Goal: Transaction & Acquisition: Book appointment/travel/reservation

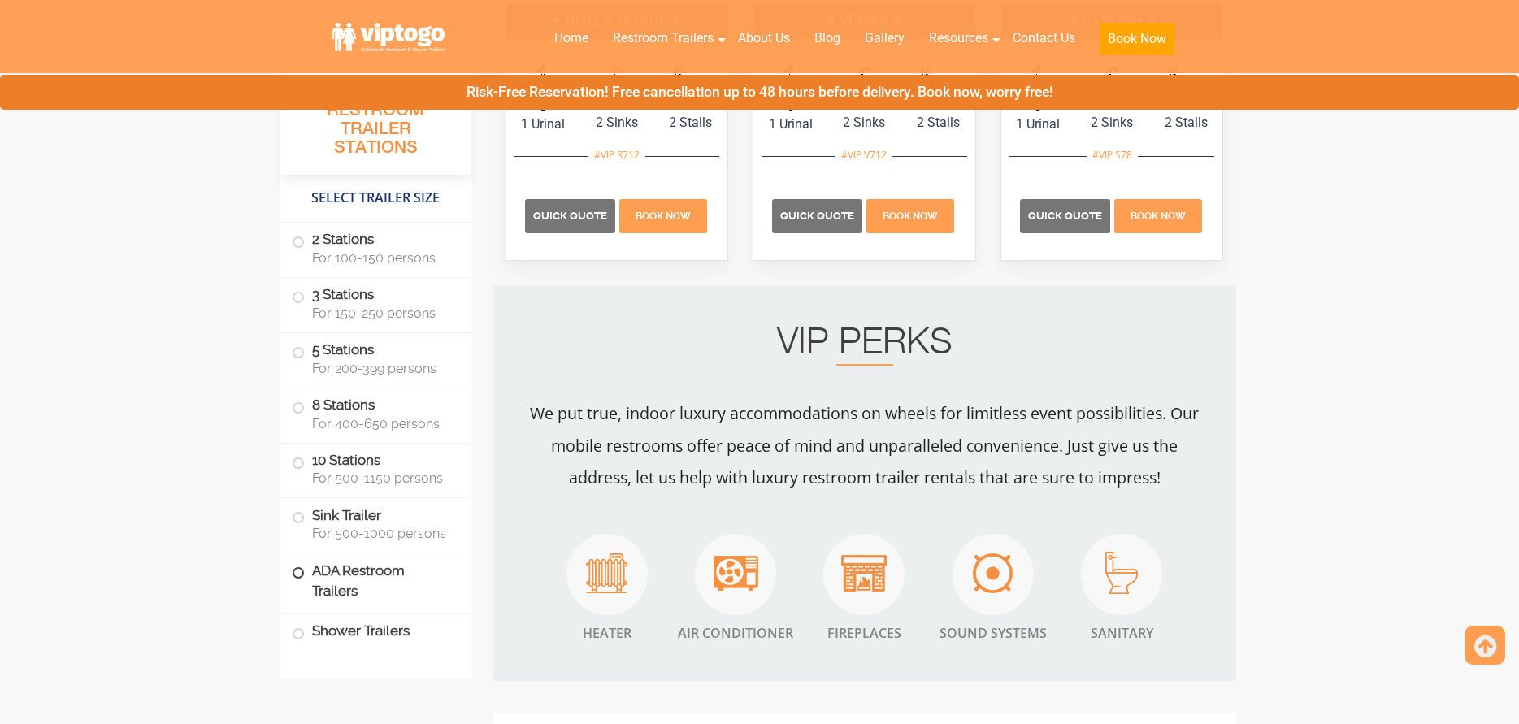
click at [295, 573] on span at bounding box center [298, 573] width 7 height 7
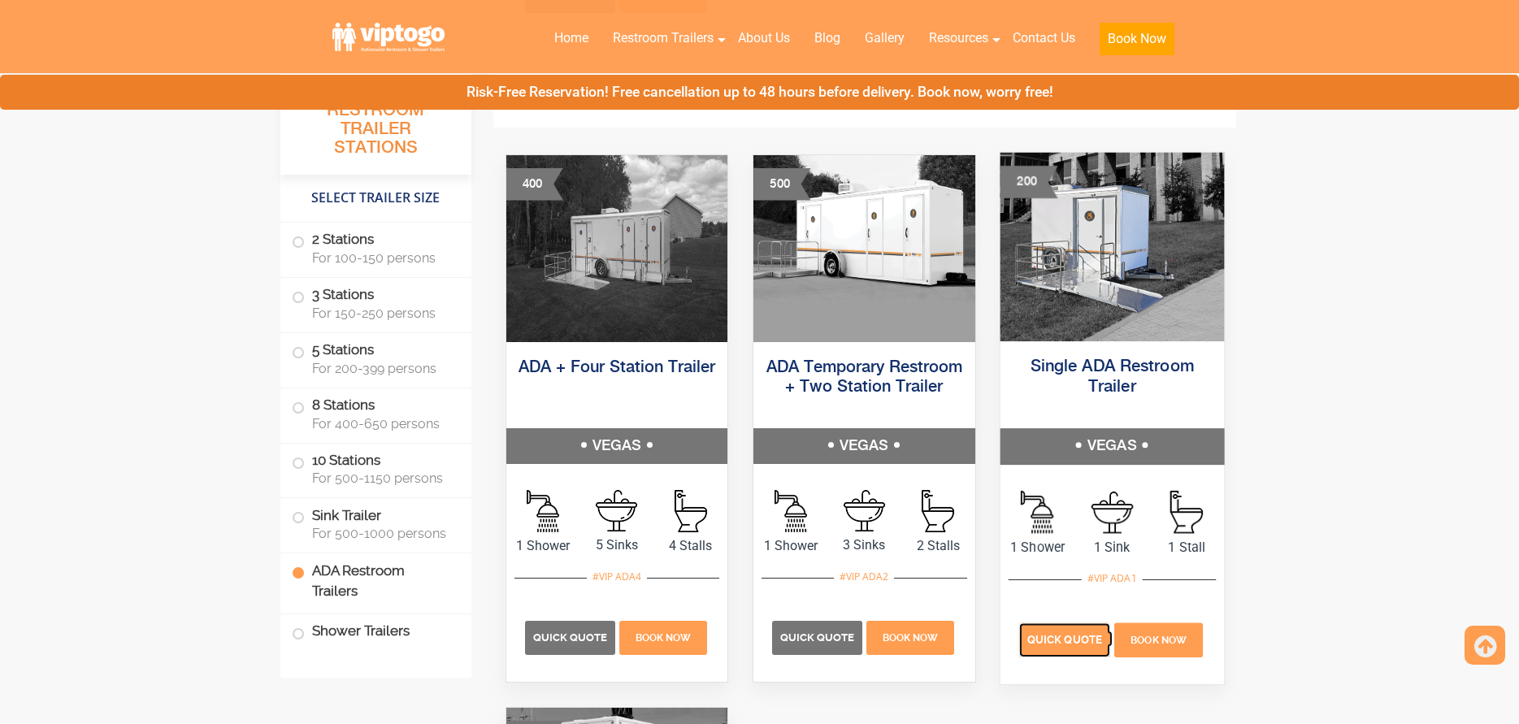
click at [1048, 650] on p "Quick Quote" at bounding box center [1064, 640] width 91 height 34
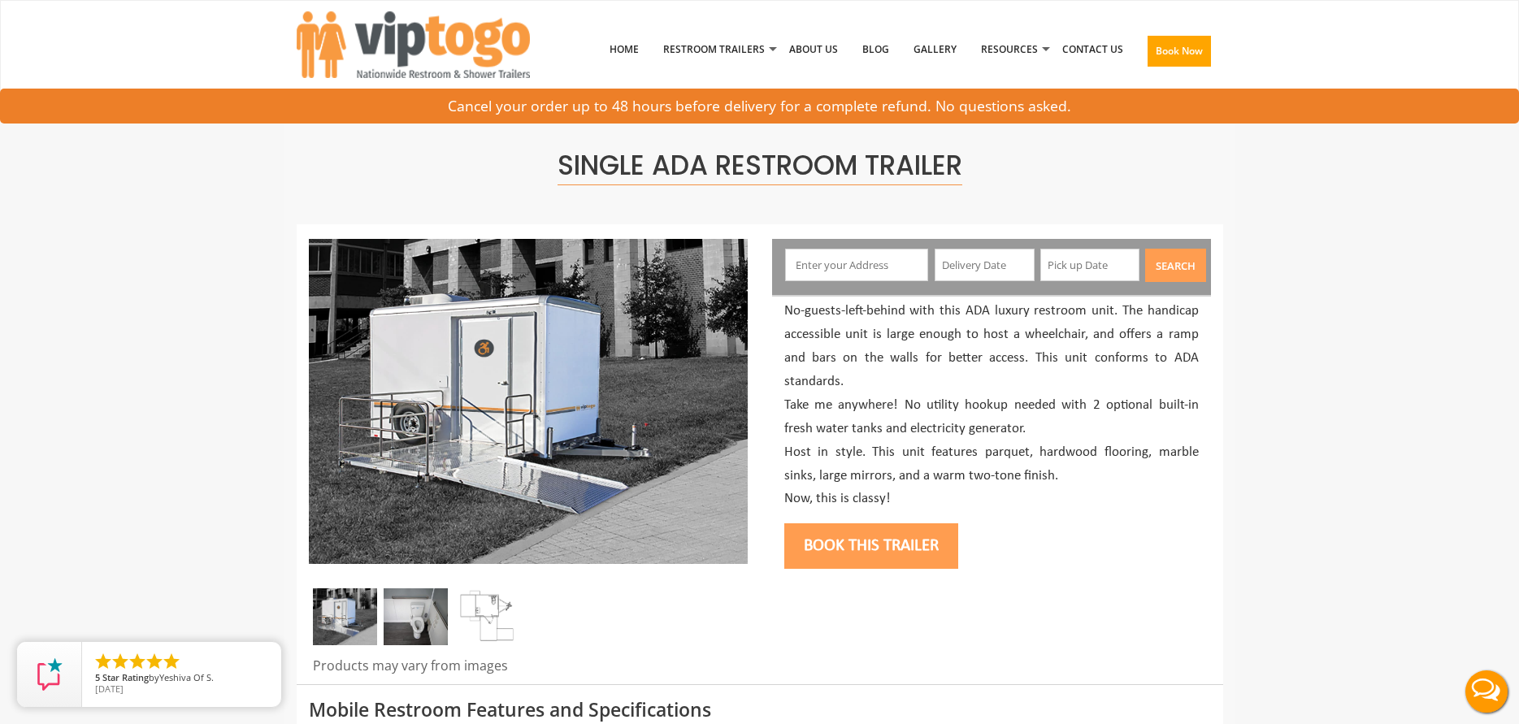
click at [864, 250] on input "text" at bounding box center [856, 265] width 143 height 33
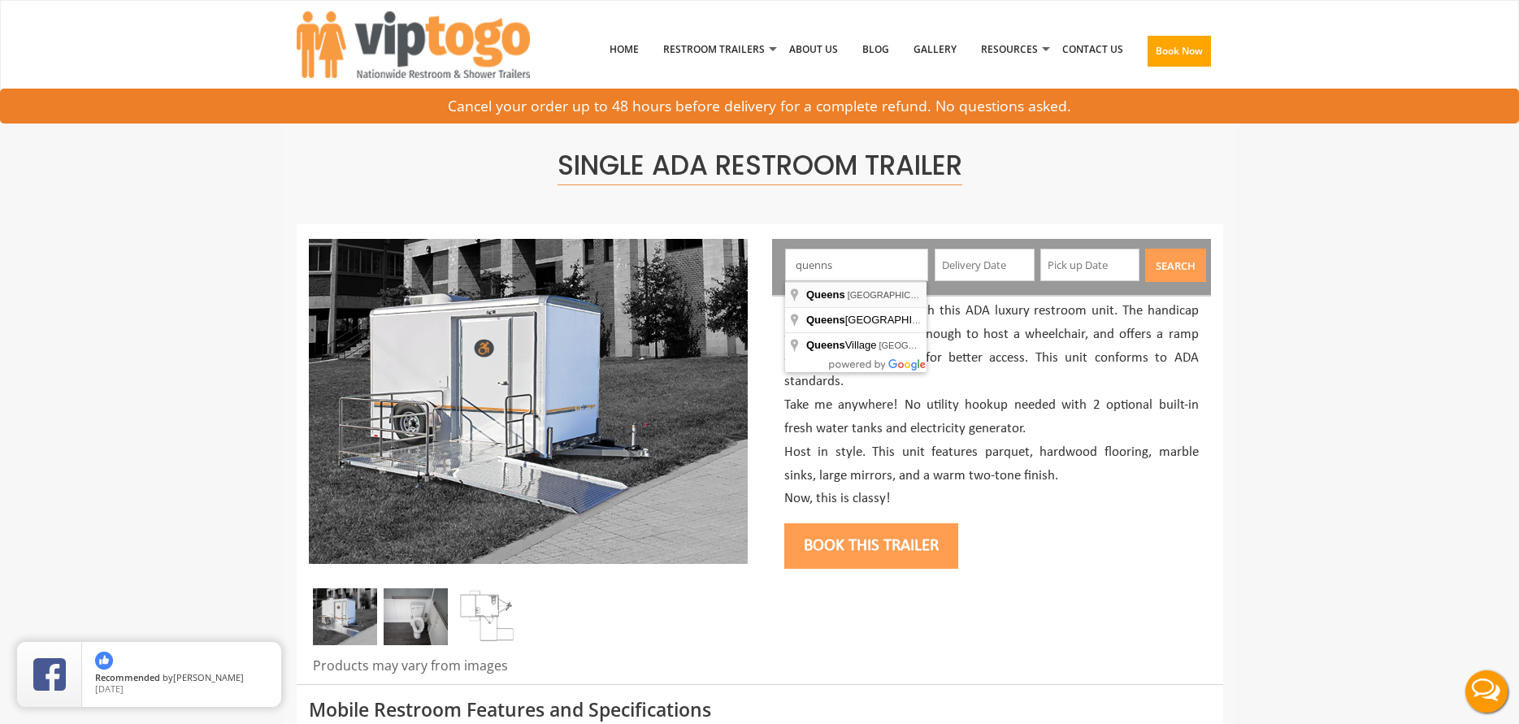
type input "Queens, NY, USA"
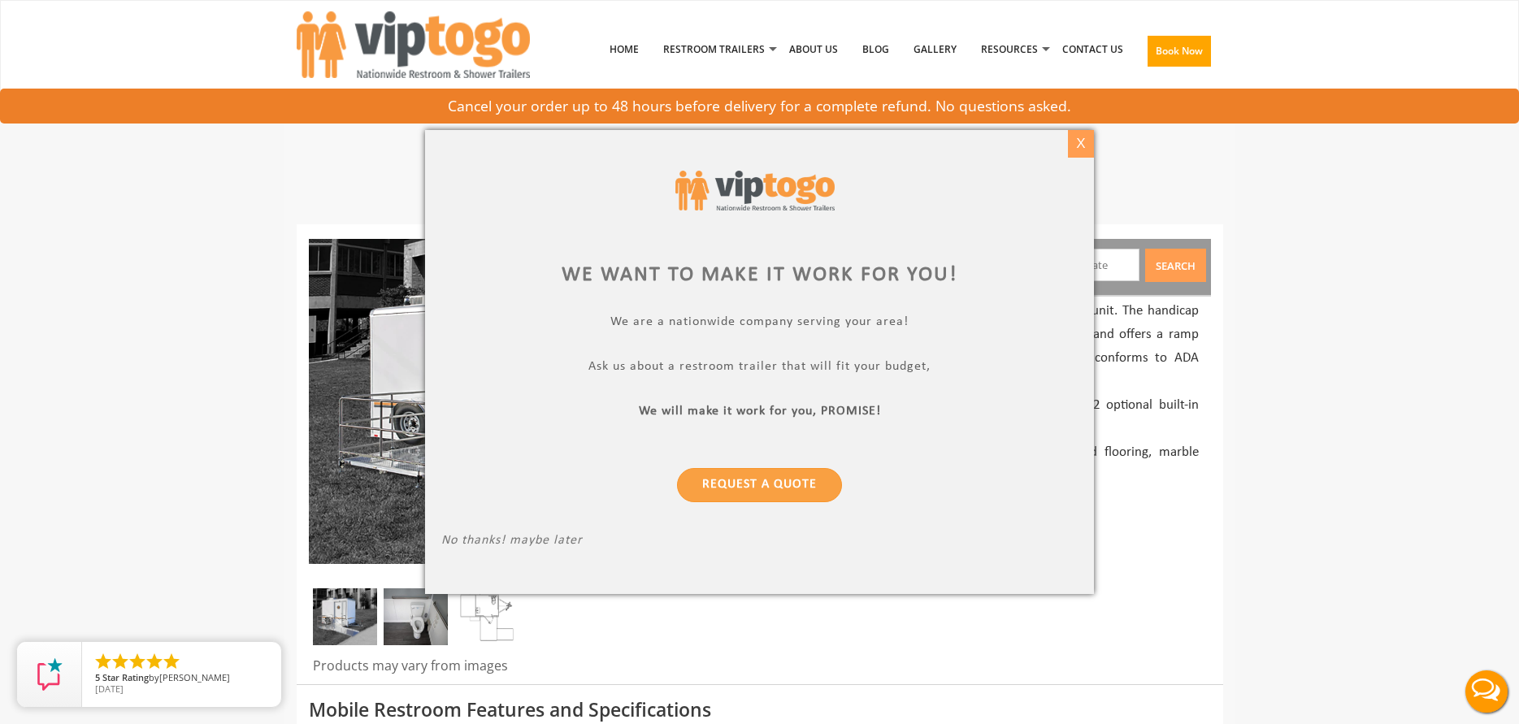
click at [1088, 141] on div "X" at bounding box center [1080, 144] width 25 height 28
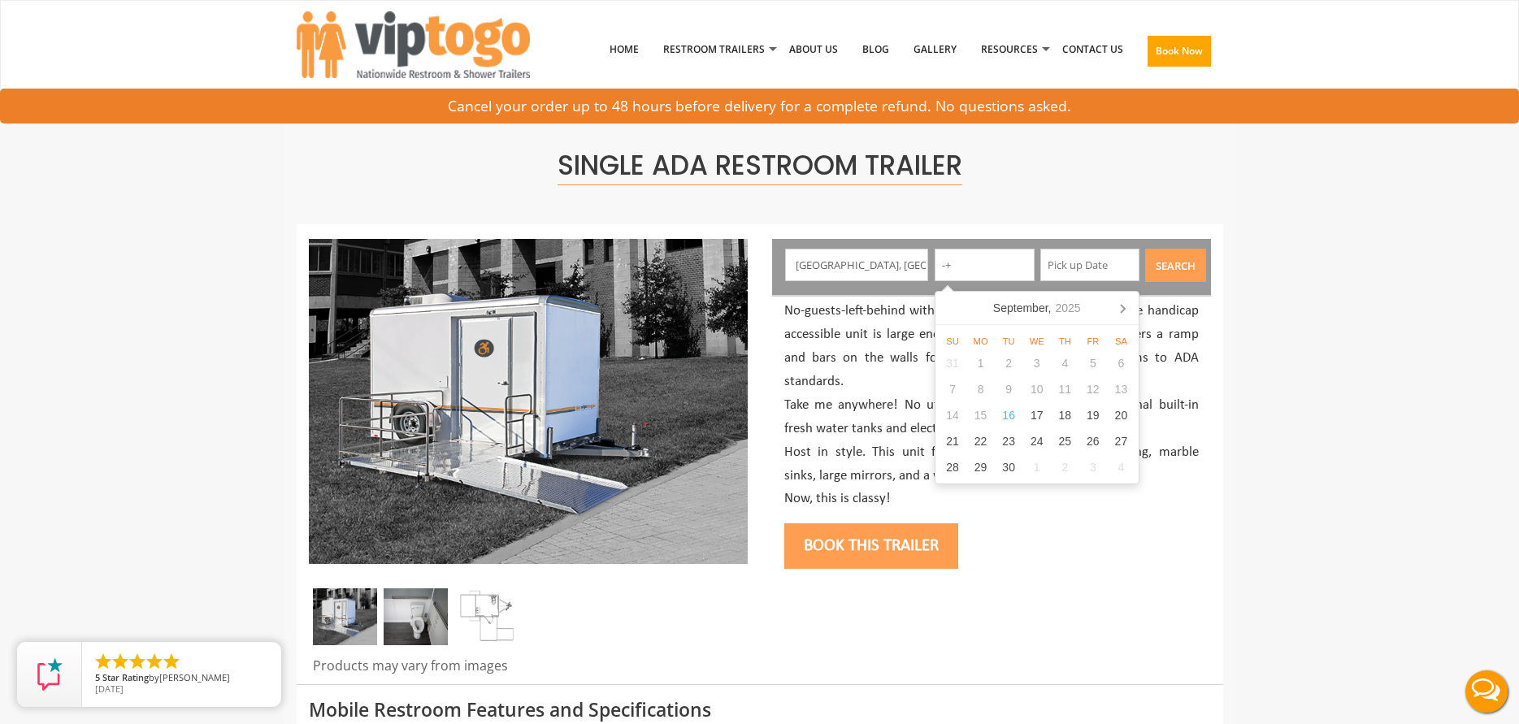
click at [974, 271] on input "-+" at bounding box center [985, 265] width 100 height 33
type input "-"
click at [1127, 309] on icon at bounding box center [1122, 308] width 26 height 26
click at [1053, 370] on div "2" at bounding box center [1065, 363] width 28 height 26
type input "10/02/2025"
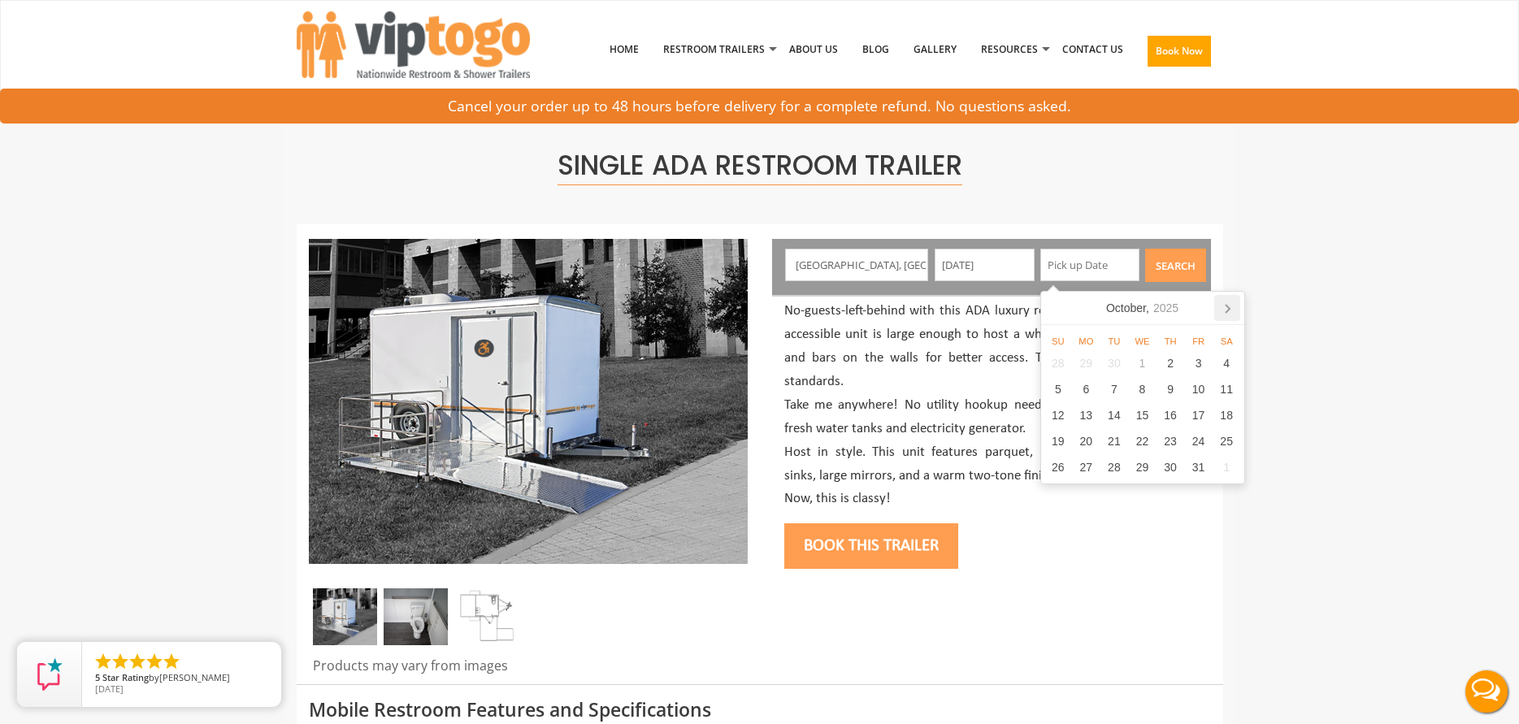
click at [1224, 313] on icon at bounding box center [1227, 308] width 26 height 26
click at [1138, 467] on div "31" at bounding box center [1142, 467] width 28 height 26
type input "12/31/2025"
click at [1179, 263] on button "Search" at bounding box center [1175, 265] width 61 height 33
